Goal: Answer question/provide support: Answer question/provide support

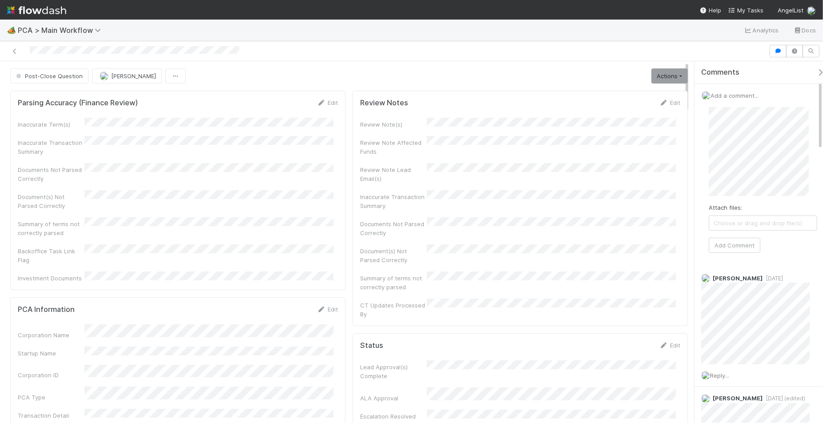
click at [704, 149] on div "Attach files: Choose or drag and drop file(s) Add Comment" at bounding box center [762, 180] width 123 height 160
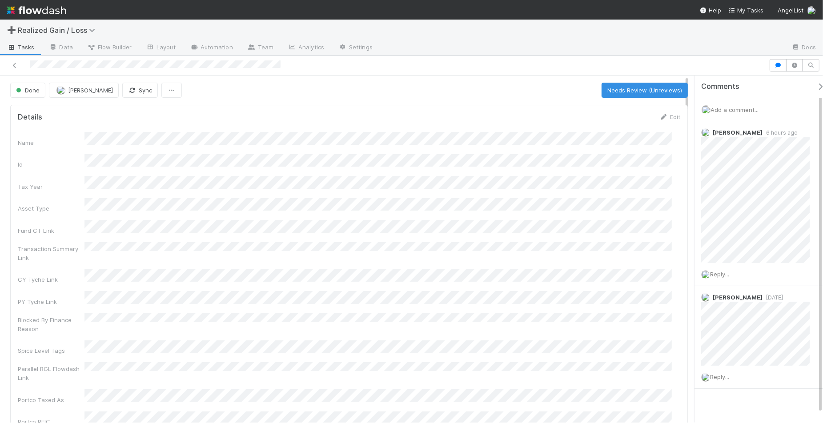
click at [732, 104] on div "Add a comment..." at bounding box center [762, 109] width 137 height 23
click at [732, 109] on span "Add a comment..." at bounding box center [734, 109] width 48 height 7
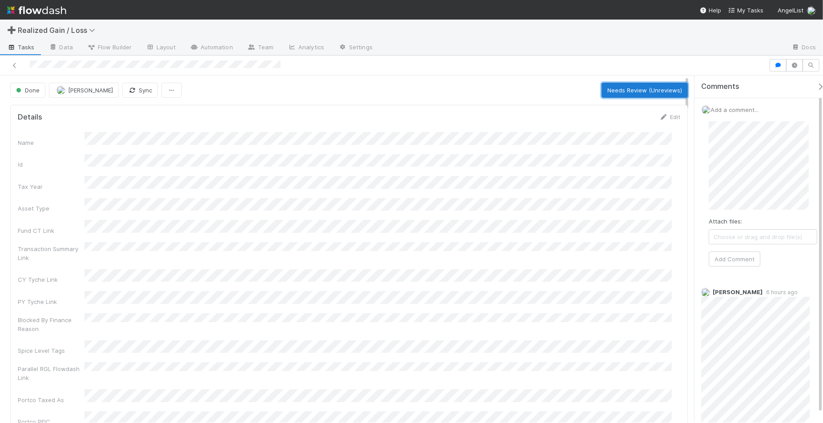
click at [648, 89] on button "Needs Review (Unreviews)" at bounding box center [644, 90] width 86 height 15
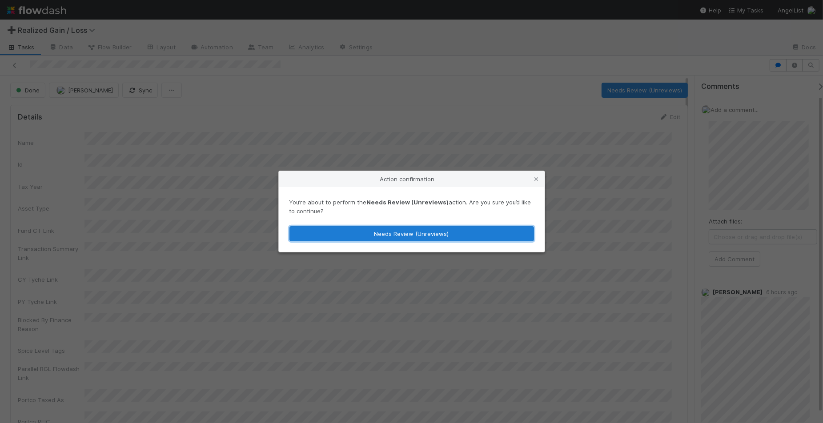
click at [484, 233] on button "Needs Review (Unreviews)" at bounding box center [411, 233] width 244 height 15
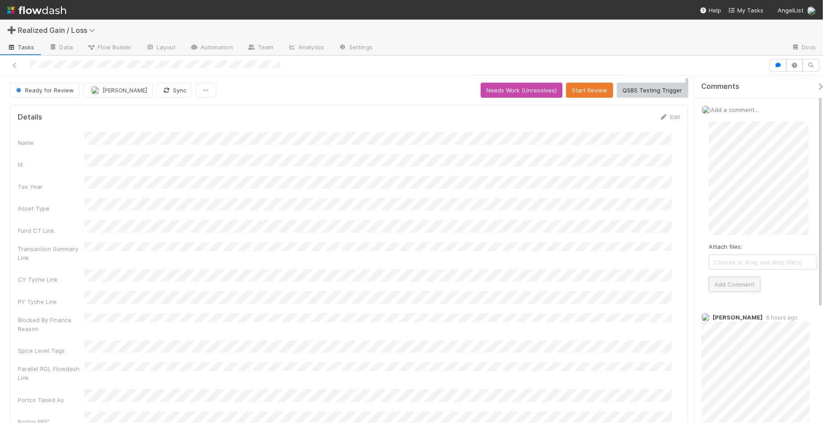
click at [745, 286] on button "Add Comment" at bounding box center [734, 284] width 52 height 15
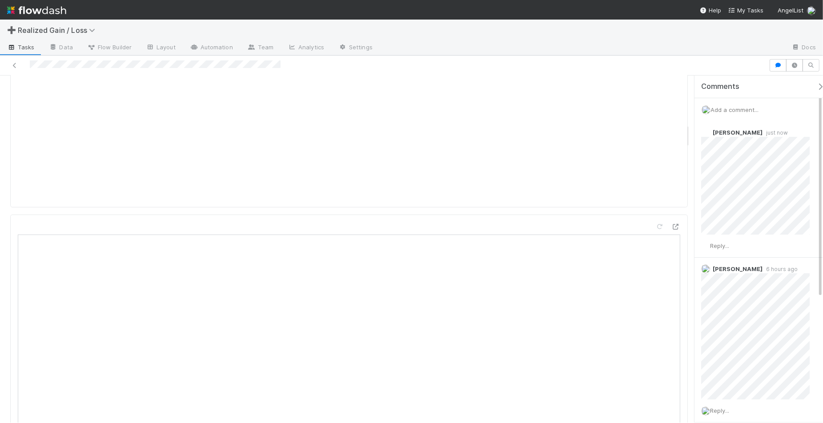
scroll to position [667, 0]
click at [655, 243] on icon at bounding box center [659, 246] width 9 height 6
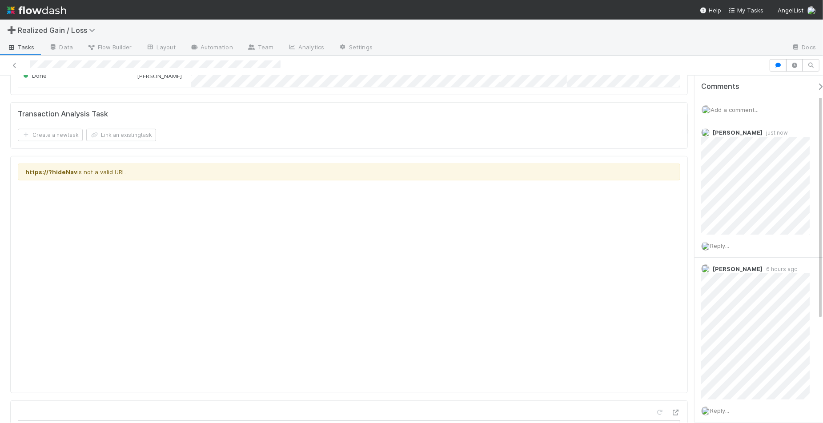
scroll to position [0, 0]
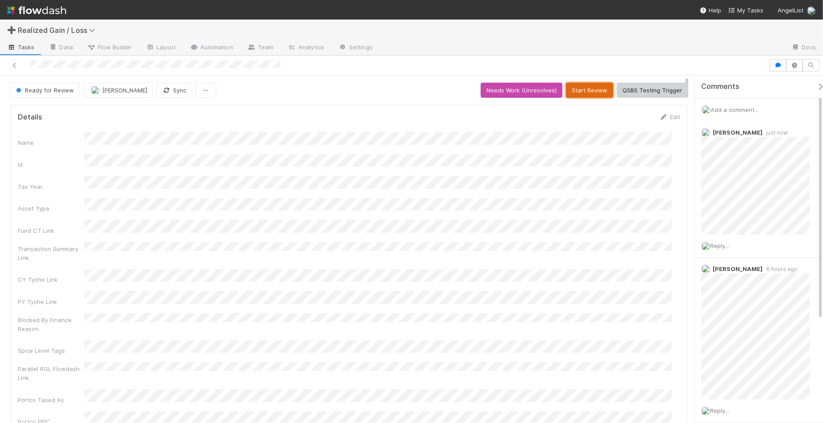
click at [574, 89] on button "Start Review" at bounding box center [589, 90] width 47 height 15
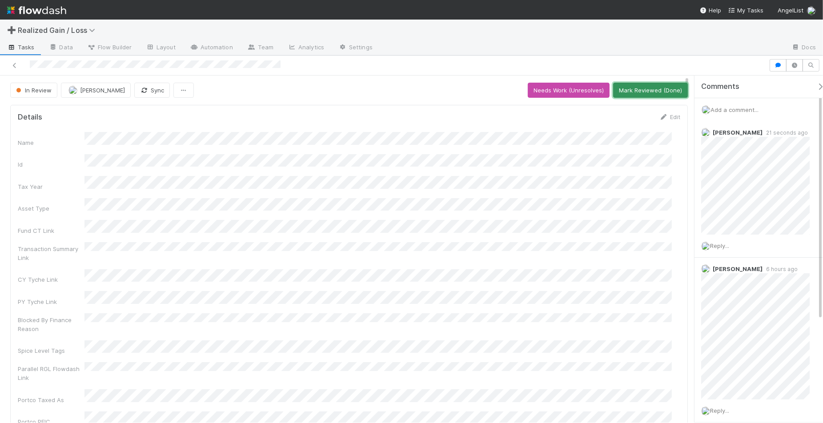
click at [656, 94] on button "Mark Reviewed (Done)" at bounding box center [650, 90] width 75 height 15
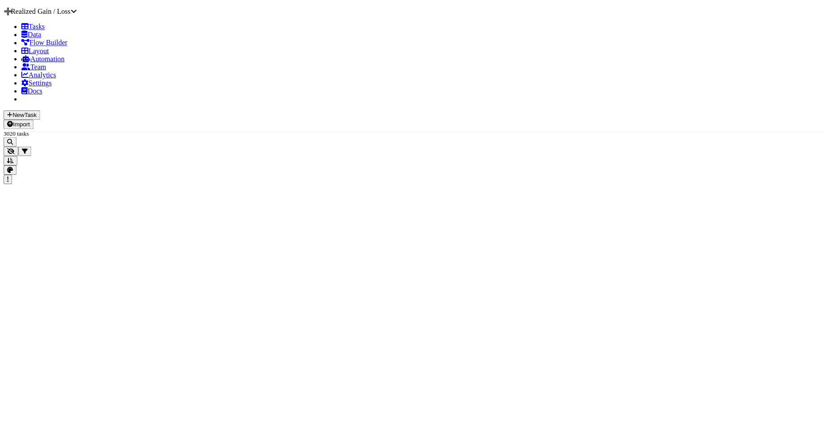
scroll to position [332, 612]
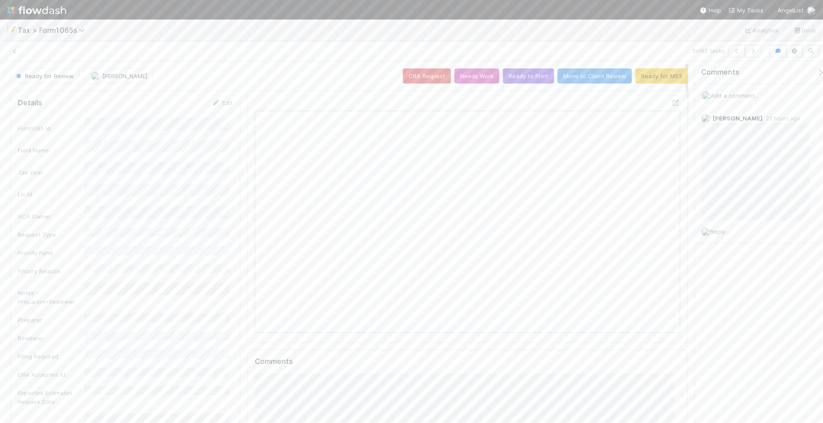
scroll to position [172, 412]
click at [774, 286] on div at bounding box center [411, 211] width 823 height 423
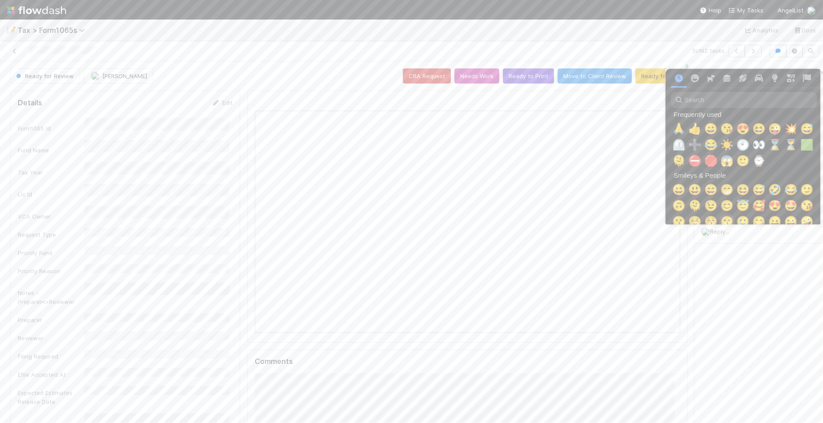
scroll to position [0, 5]
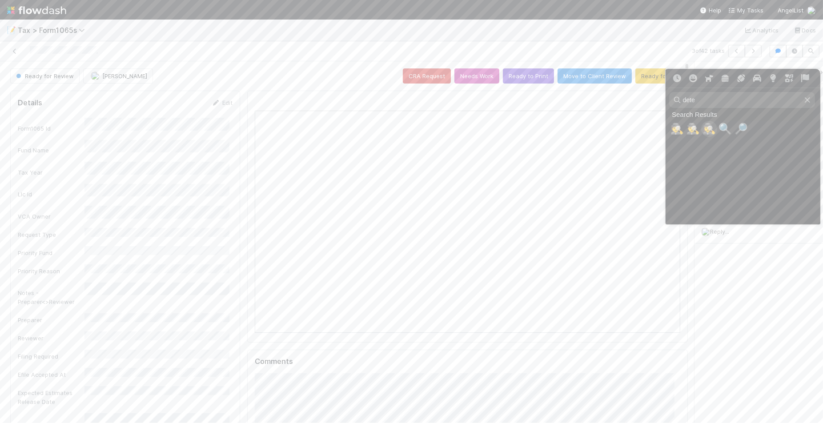
type input "dete"
click at [705, 130] on span "🕵️‍♀️" at bounding box center [708, 129] width 13 height 12
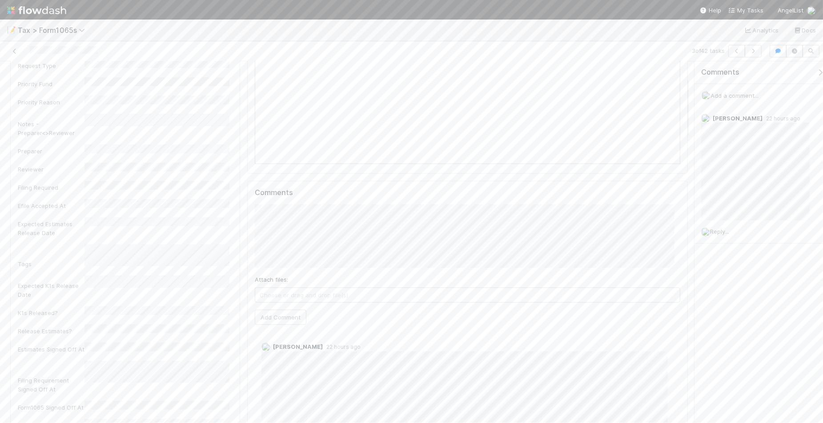
scroll to position [222, 0]
click at [776, 344] on div "Comments Add a comment... Michael Binck 22 hours ago Reply..." at bounding box center [758, 241] width 128 height 361
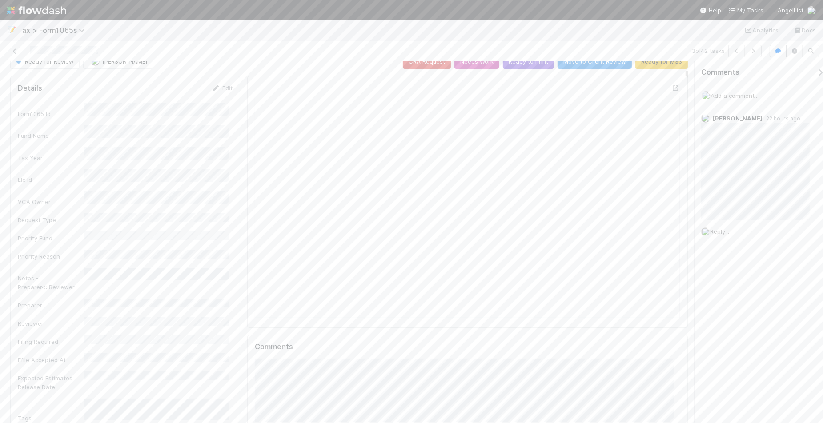
scroll to position [0, 0]
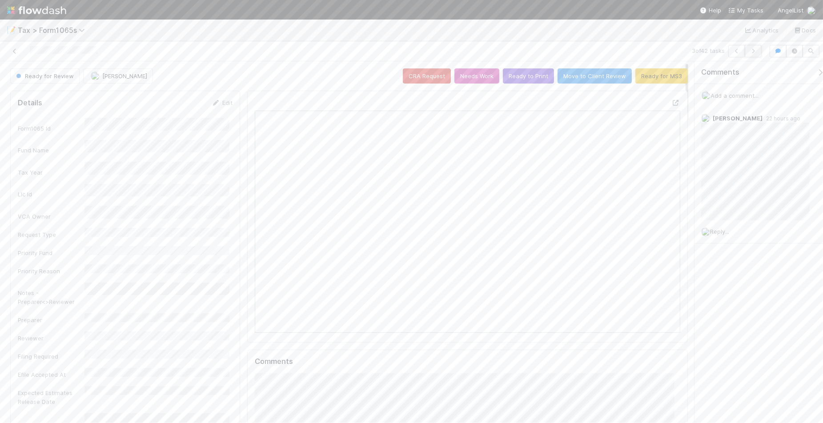
click at [753, 51] on icon "button" at bounding box center [753, 50] width 9 height 5
click at [789, 331] on div "Comments Add a comment... Michael Binck 22 hours ago Reply..." at bounding box center [758, 241] width 128 height 361
click at [750, 48] on icon "button" at bounding box center [753, 50] width 9 height 5
click at [716, 344] on div "Comments Add a comment... Michael Binck 3 days ago Reply... Helen Vo 2 weeks ag…" at bounding box center [762, 209] width 137 height 296
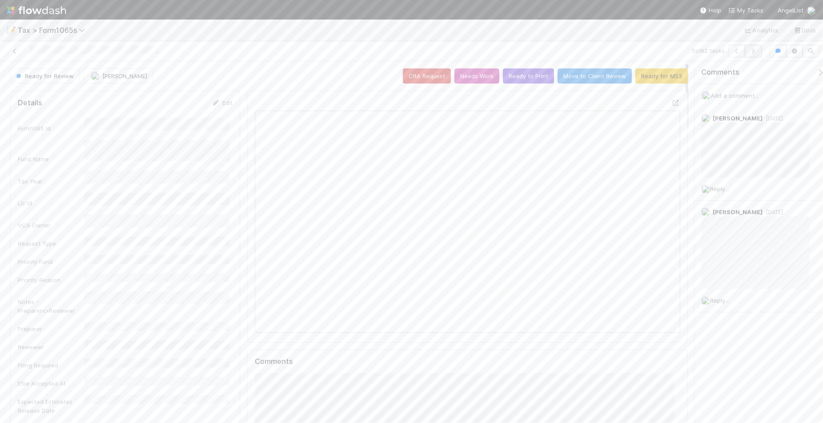
click at [750, 52] on icon "button" at bounding box center [753, 50] width 9 height 5
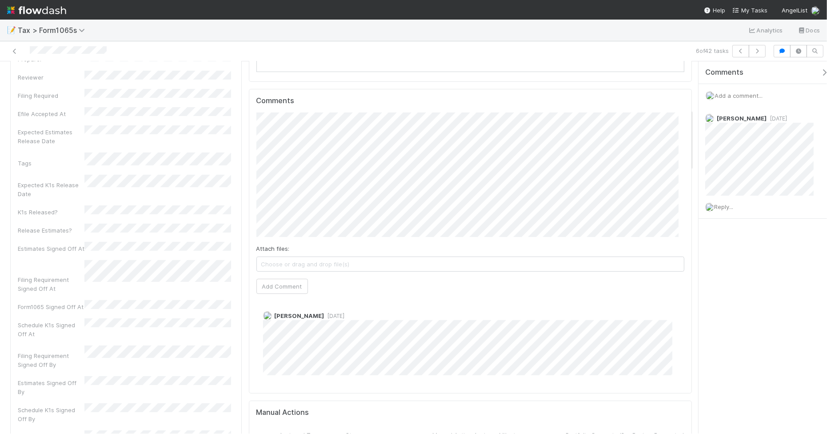
scroll to position [278, 0]
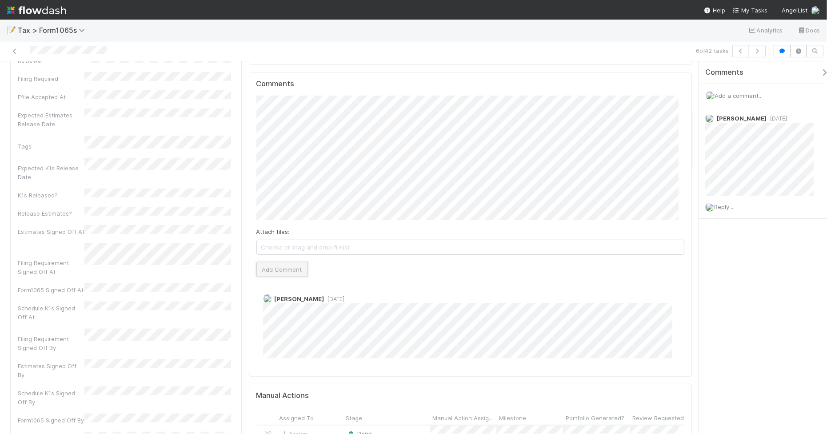
click at [290, 274] on button "Add Comment" at bounding box center [282, 269] width 52 height 15
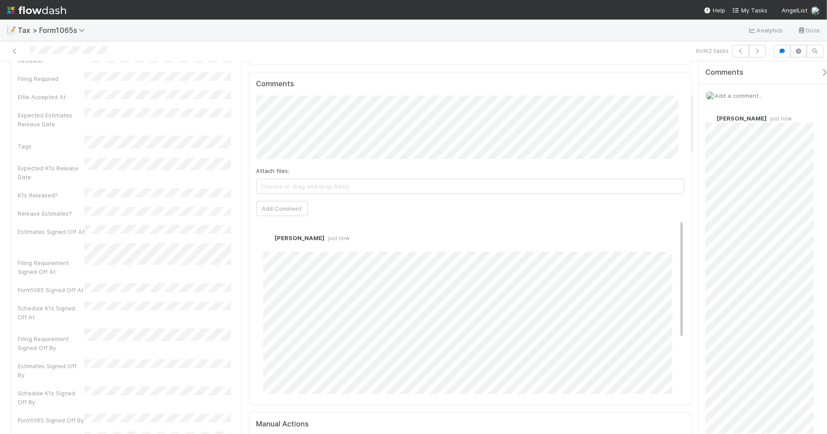
scroll to position [0, 0]
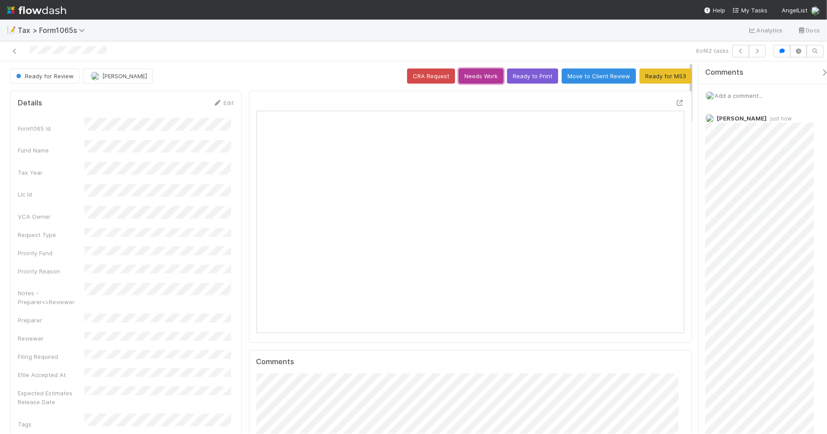
click at [476, 80] on button "Needs Work" at bounding box center [481, 75] width 45 height 15
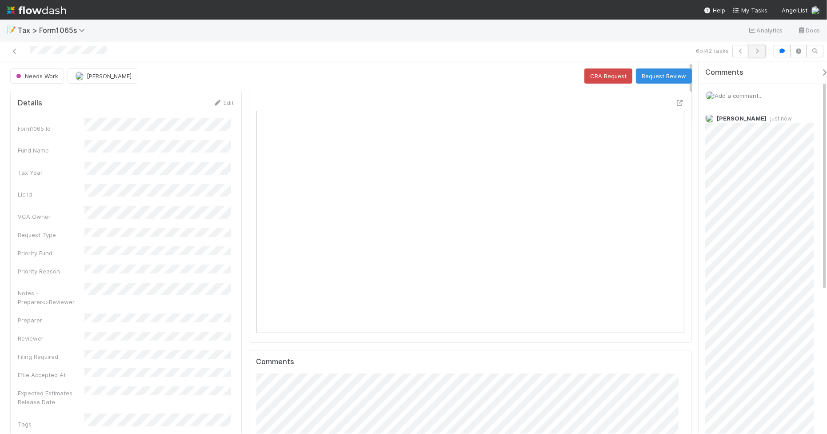
click at [759, 51] on icon "button" at bounding box center [757, 50] width 9 height 5
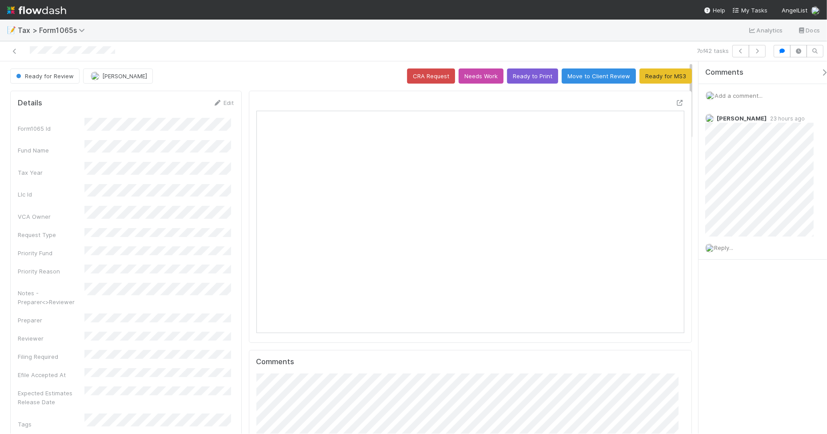
scroll to position [172, 414]
click at [758, 52] on icon "button" at bounding box center [757, 50] width 9 height 5
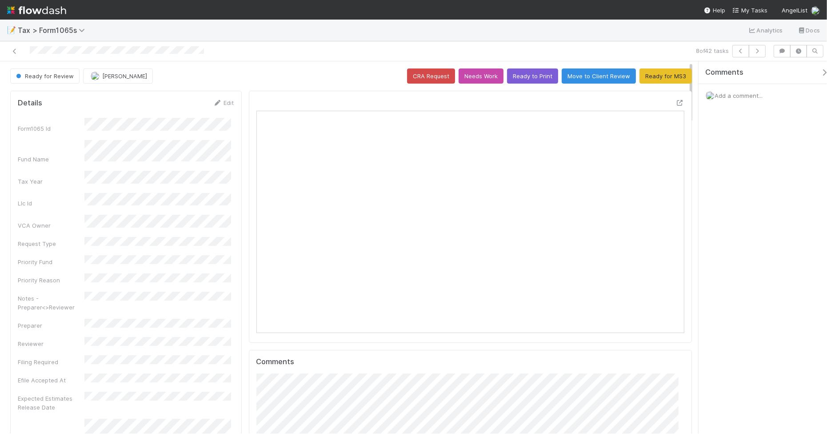
scroll to position [172, 414]
click at [643, 78] on button "Ready for MS3" at bounding box center [666, 75] width 52 height 15
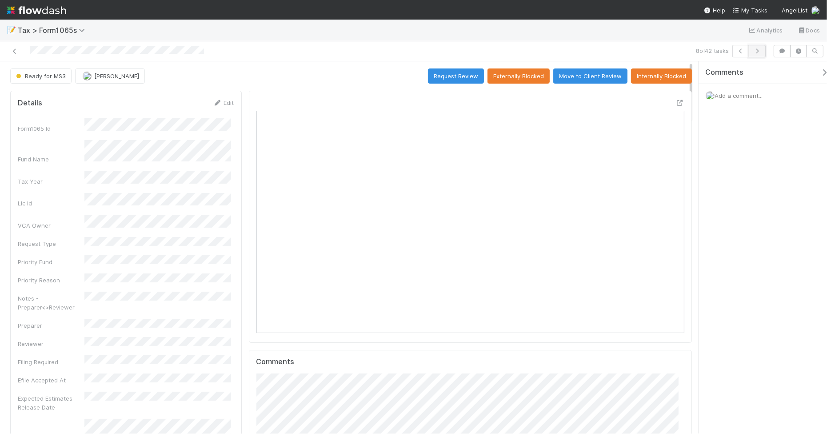
click at [755, 52] on icon "button" at bounding box center [757, 50] width 9 height 5
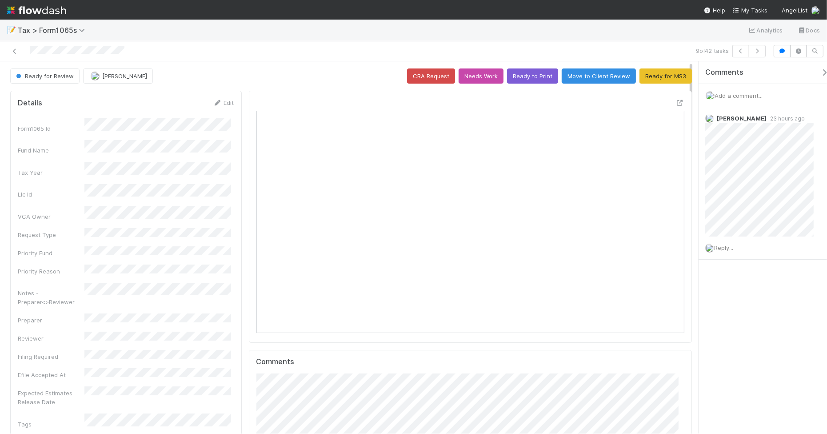
scroll to position [172, 414]
click at [757, 52] on icon "button" at bounding box center [757, 50] width 9 height 5
click at [652, 75] on button "Ready for MS3" at bounding box center [666, 75] width 52 height 15
click at [656, 72] on div "Ready for Review Blake Hall CRA Request Needs Work Ready to Print Move to Clien…" at bounding box center [351, 75] width 682 height 15
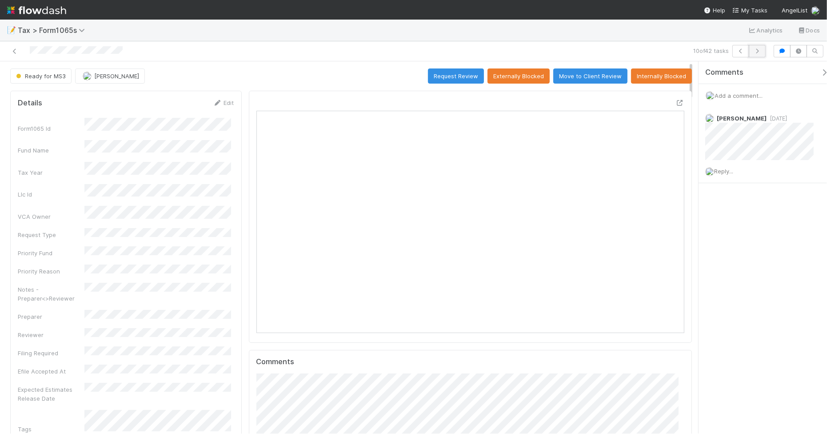
click at [757, 49] on icon "button" at bounding box center [757, 50] width 9 height 5
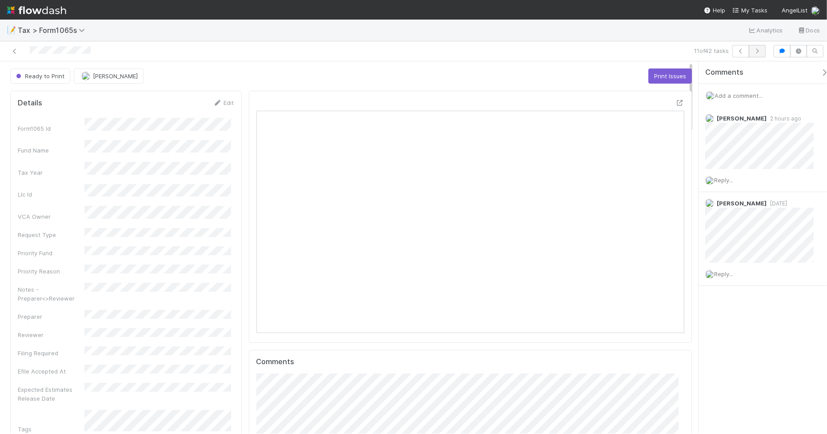
scroll to position [172, 204]
click at [758, 50] on icon "button" at bounding box center [757, 50] width 9 height 5
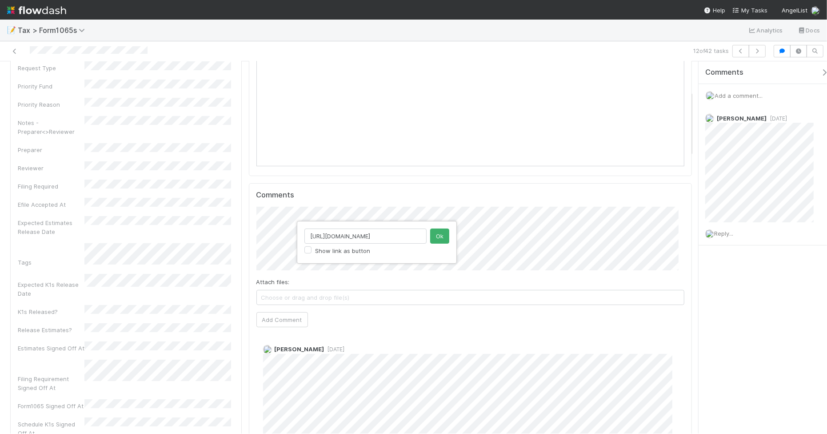
click at [259, 214] on div "https://comptroller.internal.angellist.com/v/customers/a038f0d76fb148fca09eedce…" at bounding box center [413, 217] width 827 height 434
drag, startPoint x: 421, startPoint y: 234, endPoint x: 309, endPoint y: 233, distance: 112.0
click at [309, 233] on input "https://comptroller.internal.angellist.com/v/customers/a038f0d76fb148fca09eedce…" at bounding box center [365, 235] width 122 height 15
click at [438, 238] on button "Ok" at bounding box center [439, 235] width 19 height 15
click at [287, 319] on button "Add Comment" at bounding box center [282, 319] width 52 height 15
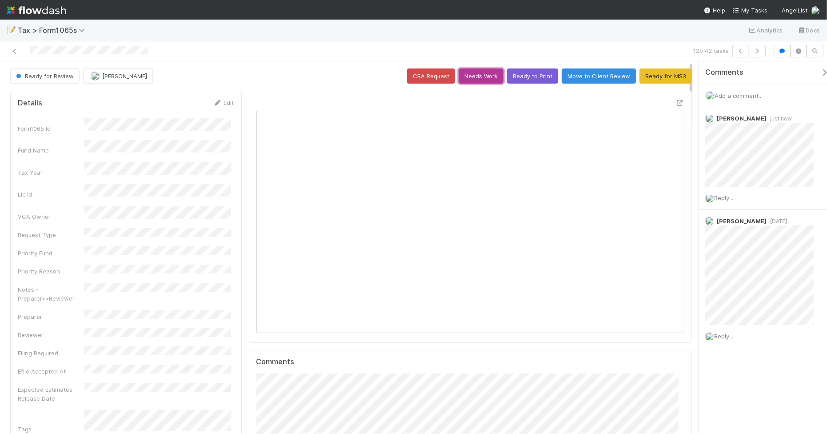
click at [468, 76] on button "Needs Work" at bounding box center [481, 75] width 45 height 15
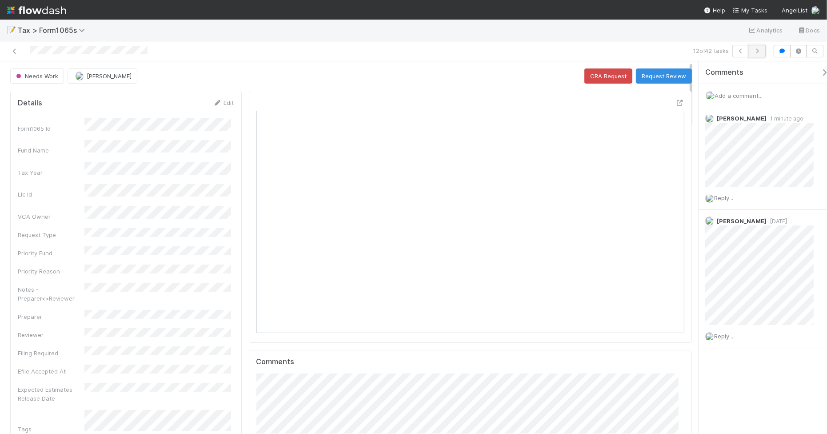
click at [759, 54] on button "button" at bounding box center [757, 51] width 17 height 12
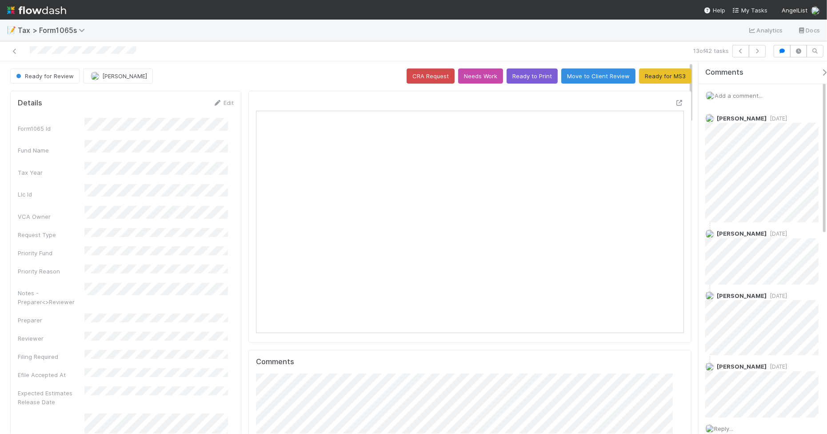
scroll to position [172, 409]
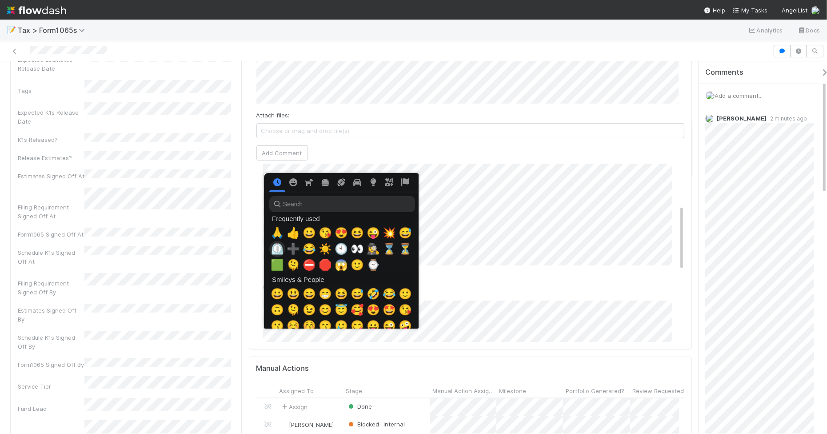
scroll to position [0, 5]
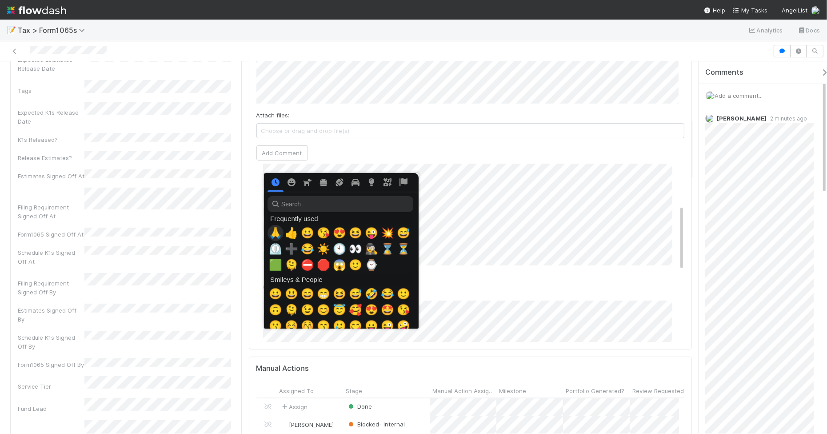
click at [269, 236] on span "🙏" at bounding box center [275, 233] width 13 height 12
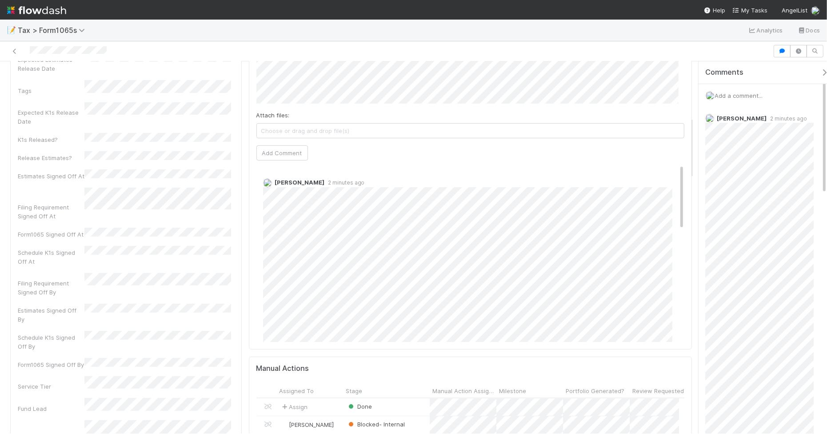
scroll to position [167, 0]
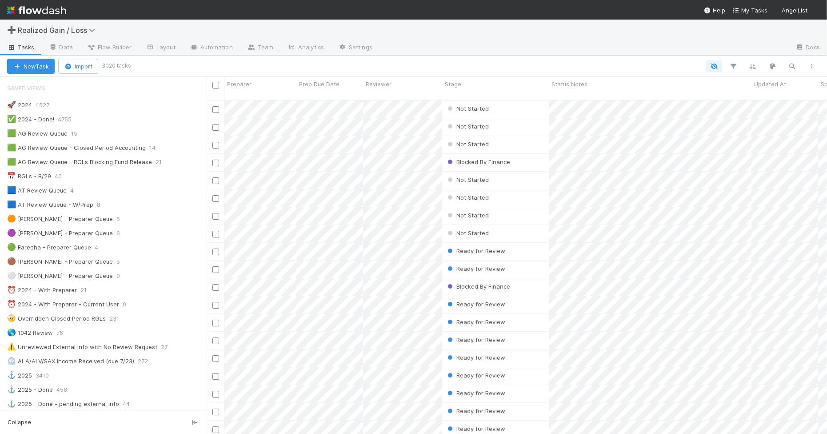
scroll to position [9, 9]
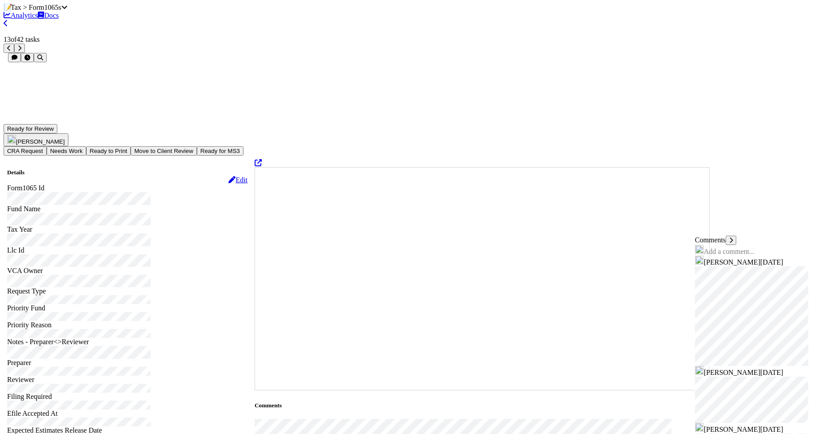
click at [131, 146] on button "Ready to Print" at bounding box center [108, 150] width 44 height 9
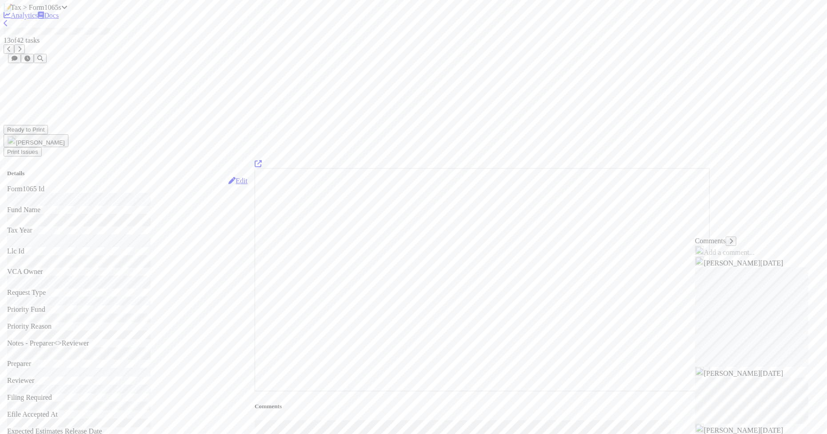
click at [21, 50] on icon "button" at bounding box center [20, 49] width 4 height 6
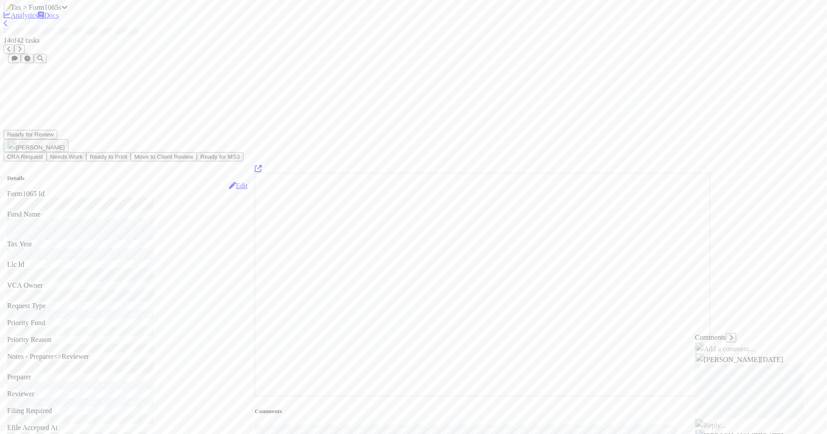
click at [21, 50] on icon "button" at bounding box center [20, 49] width 4 height 6
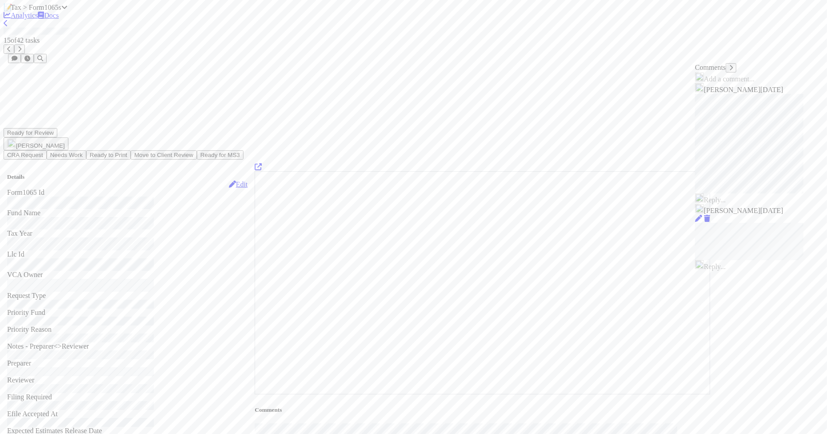
scroll to position [333, 0]
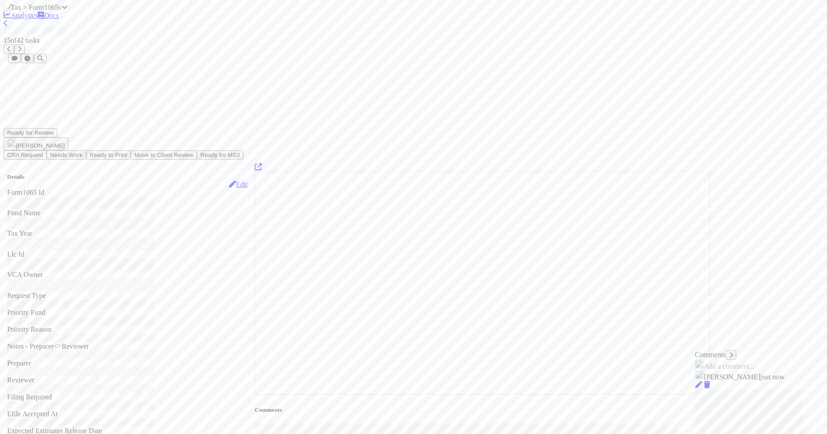
click at [86, 150] on button "Needs Work" at bounding box center [67, 154] width 40 height 9
click at [419, 171] on iframe "To enrich screen reader interactions, please activate Accessibility in Grammarl…" at bounding box center [483, 282] width 456 height 223
click at [21, 50] on icon "button" at bounding box center [20, 49] width 4 height 6
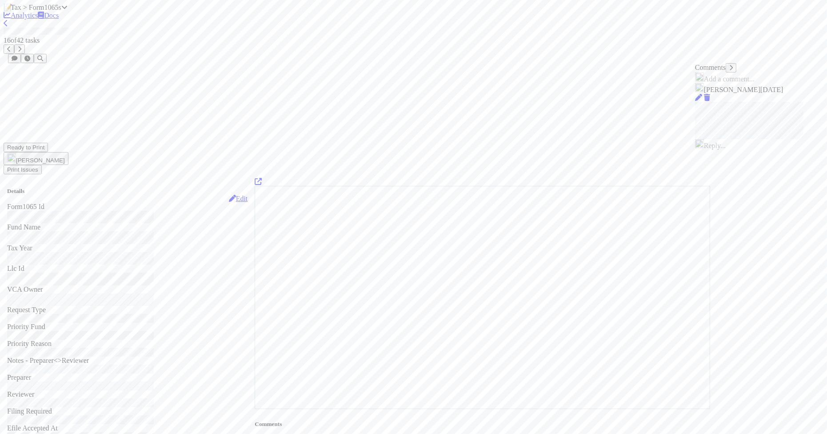
scroll to position [172, 204]
click at [8, 27] on icon at bounding box center [6, 23] width 4 height 7
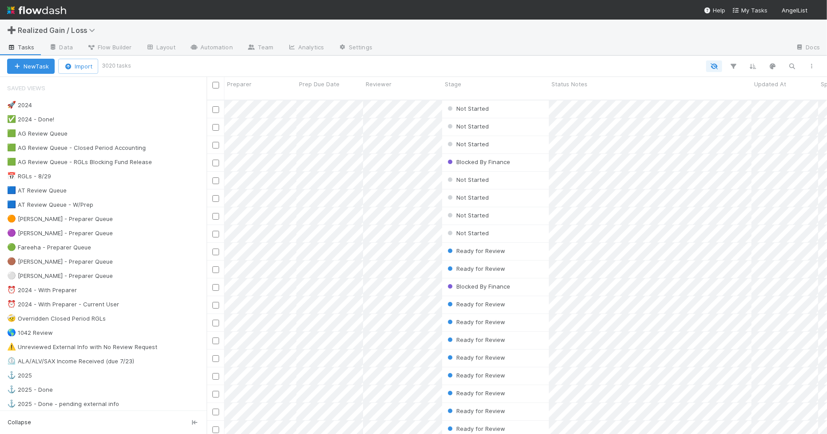
scroll to position [332, 612]
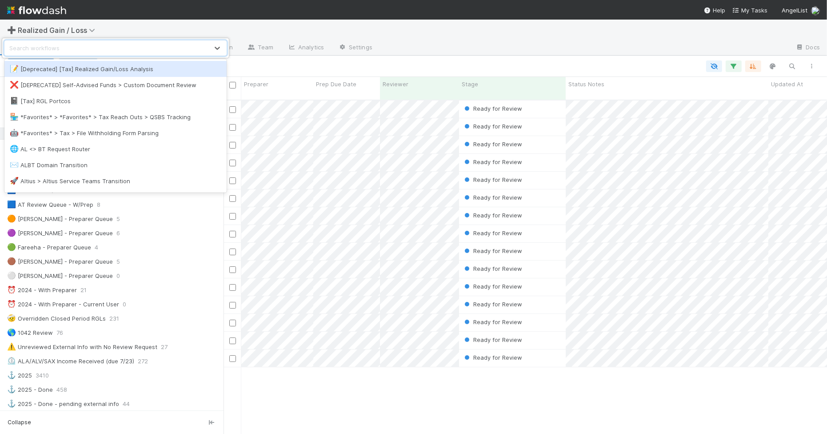
scroll to position [332, 595]
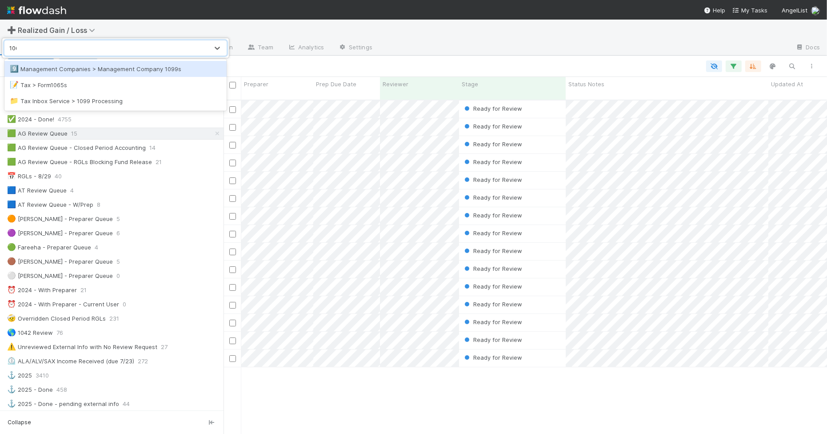
type input "1065"
click at [85, 68] on div "📝 Tax > Form1065s" at bounding box center [116, 68] width 212 height 9
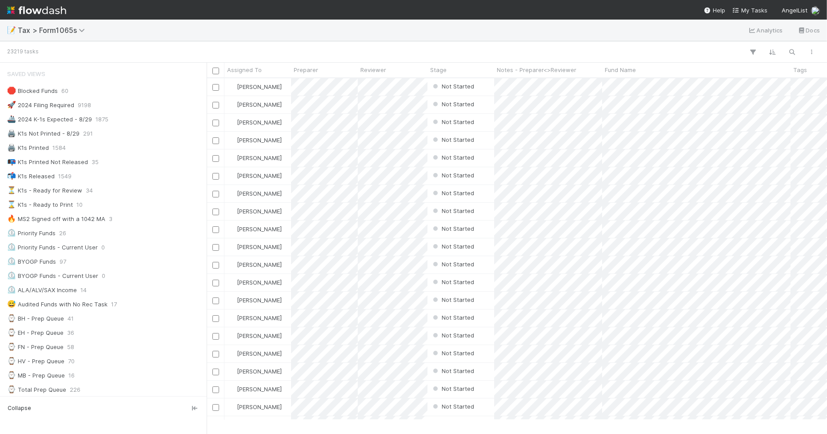
scroll to position [332, 612]
click at [123, 165] on div "📭 K1s Printed Not Released 35" at bounding box center [105, 161] width 197 height 11
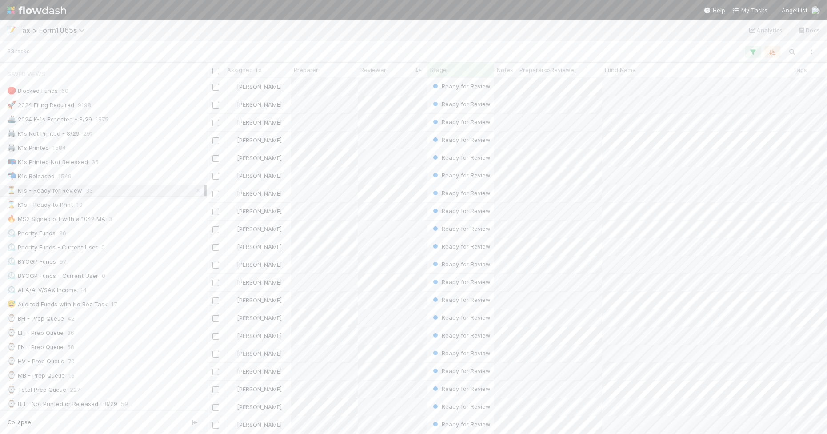
scroll to position [347, 612]
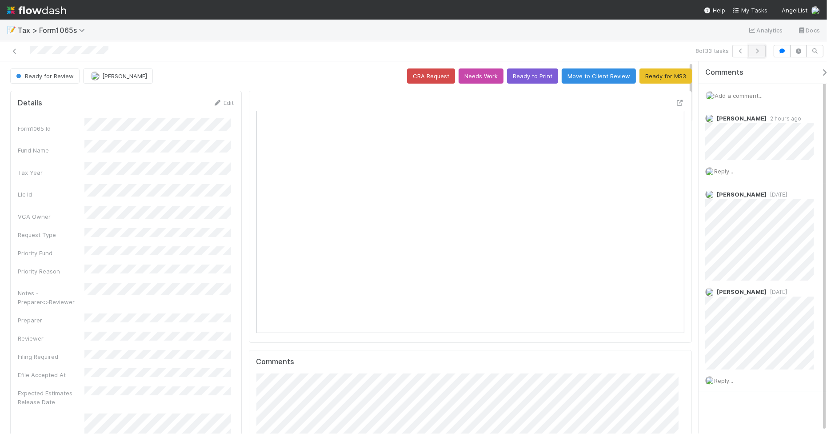
click at [757, 52] on icon "button" at bounding box center [757, 50] width 9 height 5
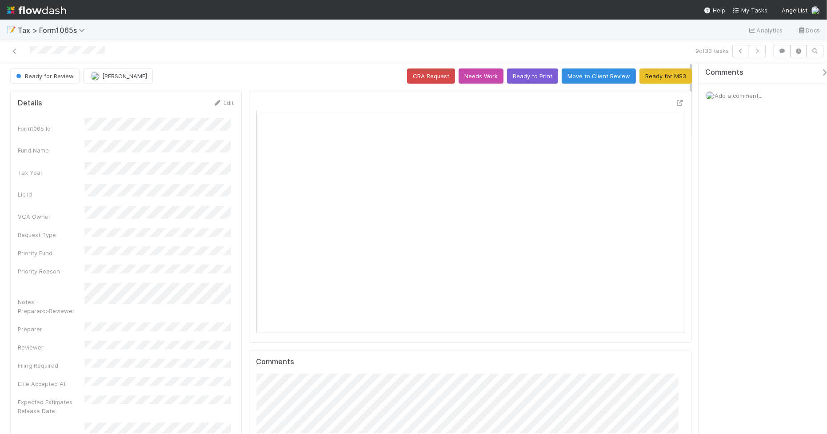
scroll to position [172, 414]
click at [529, 80] on button "Ready to Print" at bounding box center [532, 75] width 51 height 15
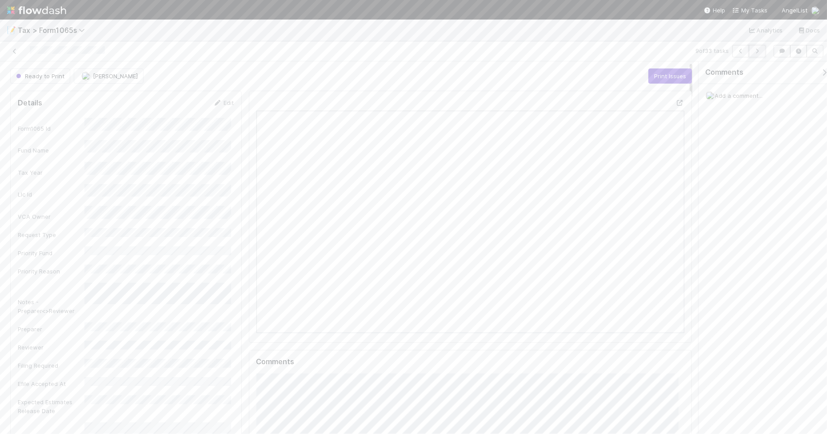
click at [761, 51] on icon "button" at bounding box center [757, 50] width 9 height 5
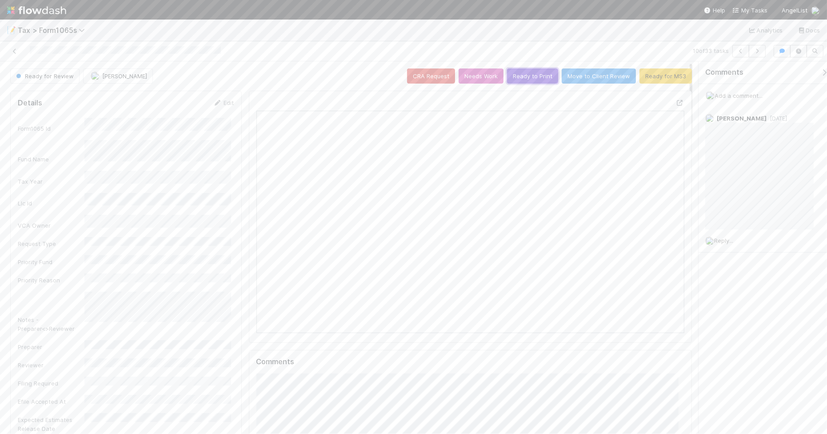
click at [524, 77] on button "Ready to Print" at bounding box center [532, 75] width 51 height 15
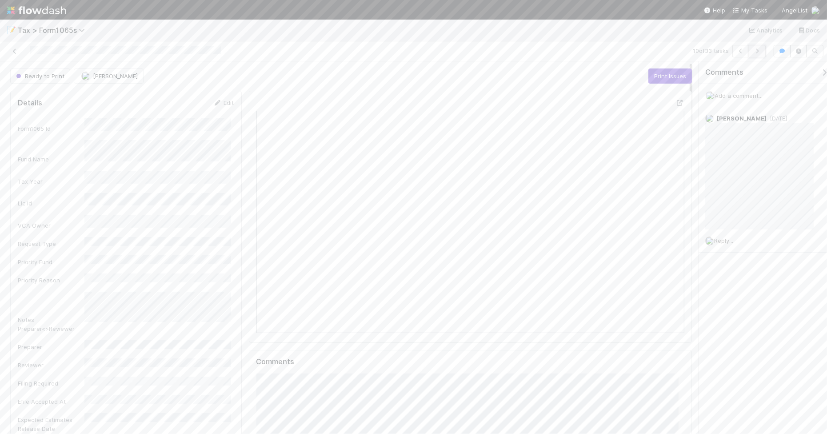
click at [758, 52] on icon "button" at bounding box center [757, 50] width 9 height 5
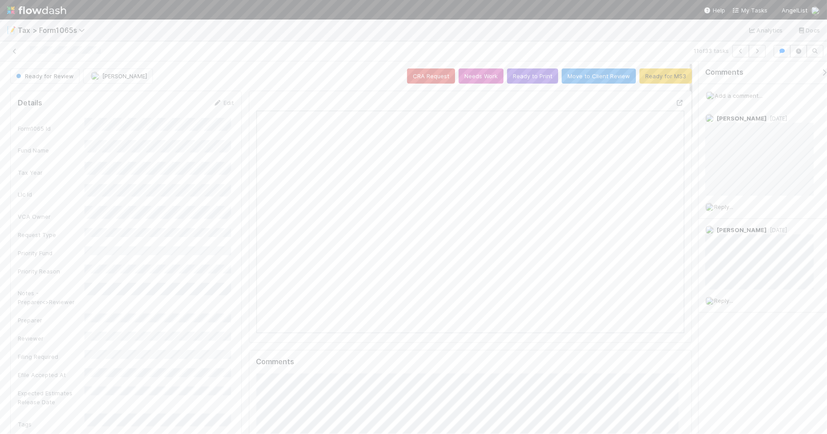
scroll to position [172, 414]
click at [757, 54] on button "button" at bounding box center [757, 51] width 17 height 12
click at [741, 50] on icon "button" at bounding box center [741, 50] width 9 height 5
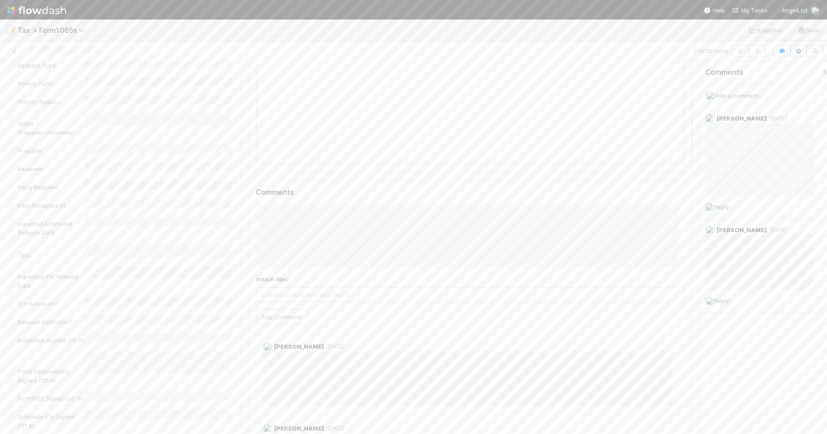
scroll to position [167, 0]
click at [758, 52] on icon "button" at bounding box center [757, 50] width 9 height 5
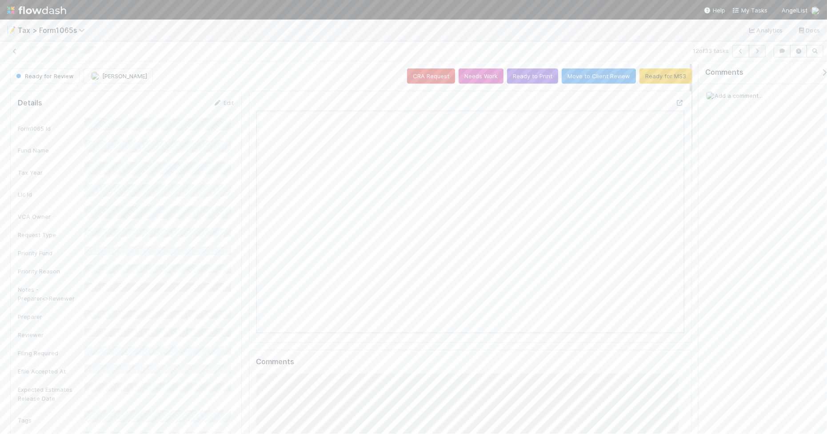
scroll to position [172, 414]
drag, startPoint x: 693, startPoint y: 132, endPoint x: 692, endPoint y: 156, distance: 24.1
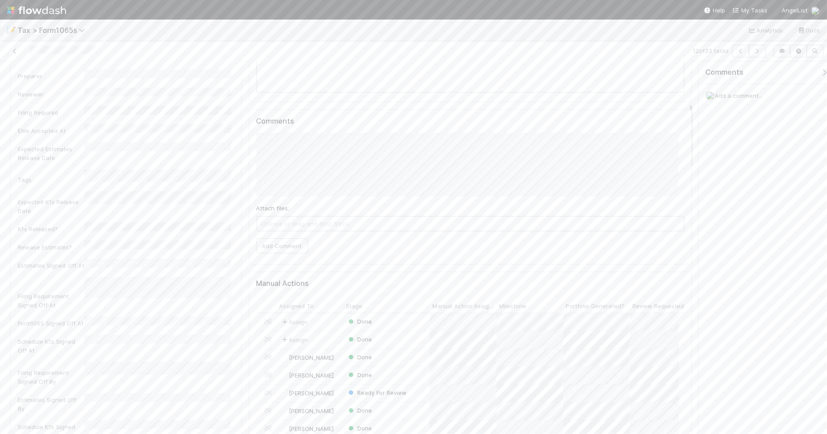
scroll to position [236, 0]
drag, startPoint x: 691, startPoint y: 152, endPoint x: 684, endPoint y: 128, distance: 25.2
click at [284, 261] on button "Add Comment" at bounding box center [282, 259] width 52 height 15
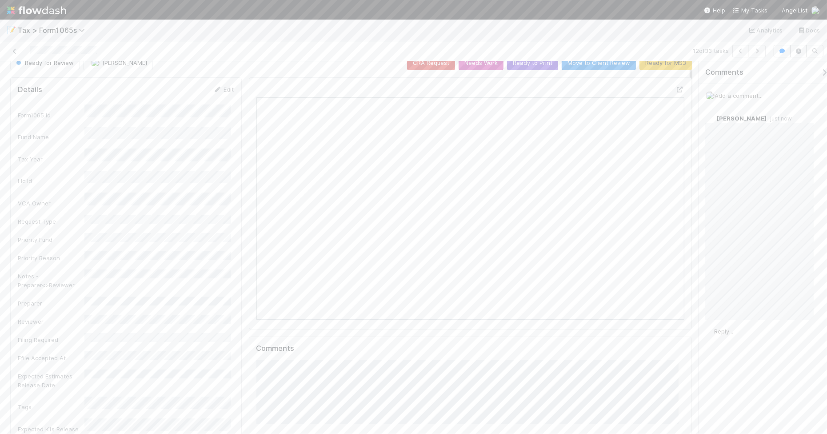
scroll to position [0, 0]
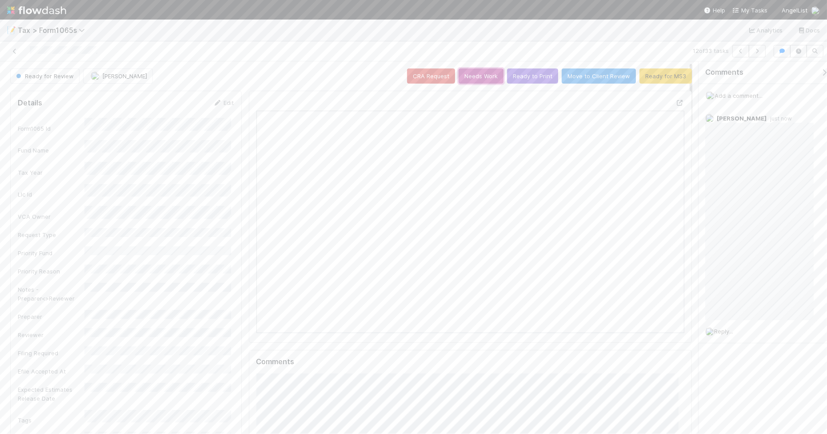
click at [479, 74] on button "Needs Work" at bounding box center [481, 75] width 45 height 15
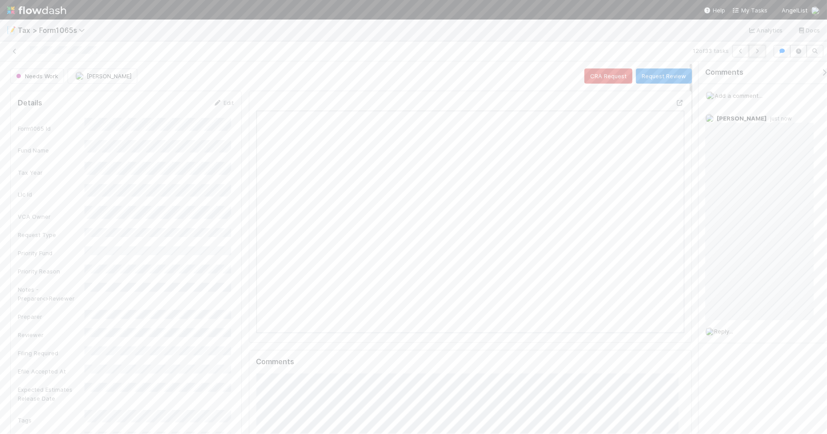
click at [759, 54] on button "button" at bounding box center [757, 51] width 17 height 12
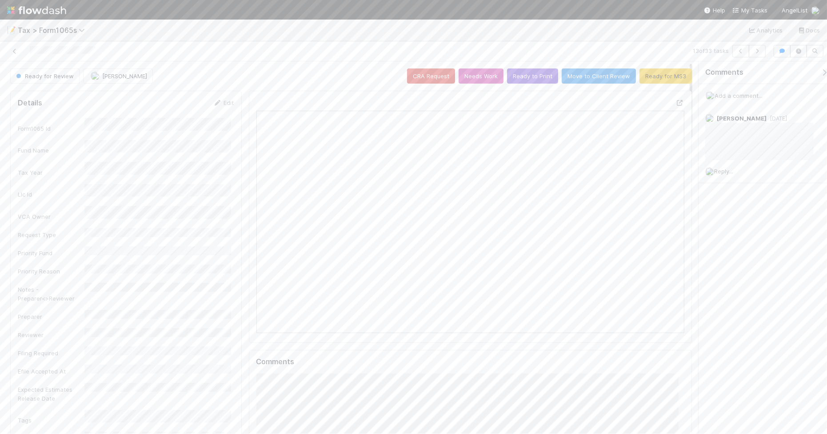
scroll to position [172, 204]
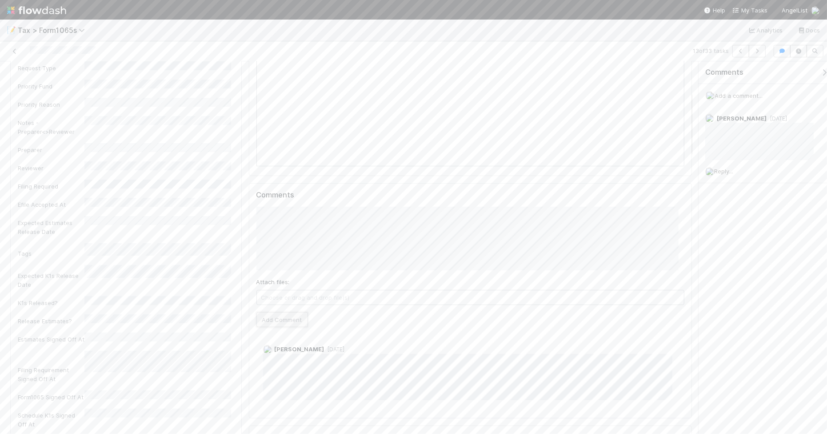
click at [299, 320] on button "Add Comment" at bounding box center [282, 319] width 52 height 15
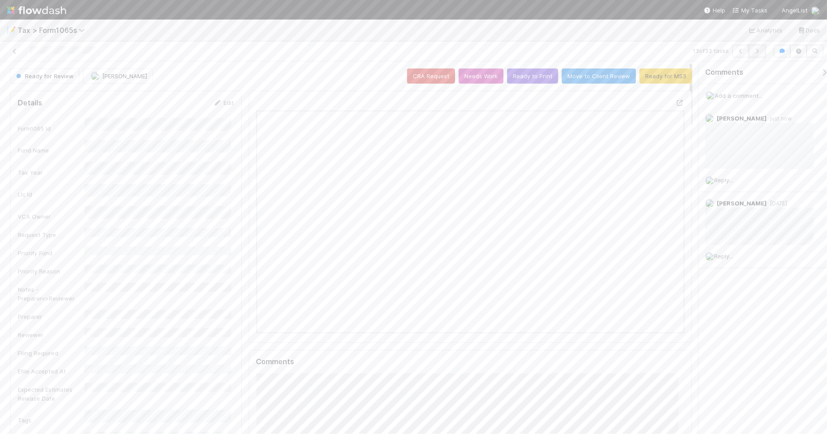
click at [757, 49] on icon "button" at bounding box center [757, 50] width 9 height 5
